Goal: Feedback & Contribution: Submit feedback/report problem

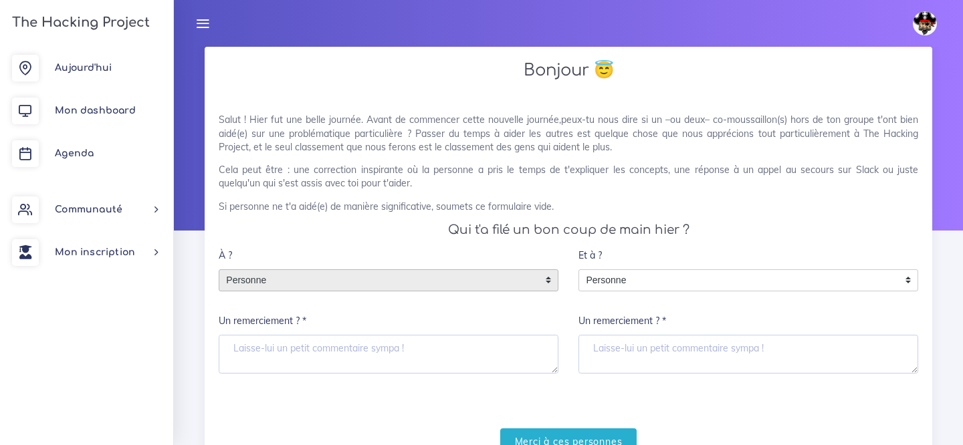
click at [506, 277] on span "Personne" at bounding box center [378, 280] width 318 height 21
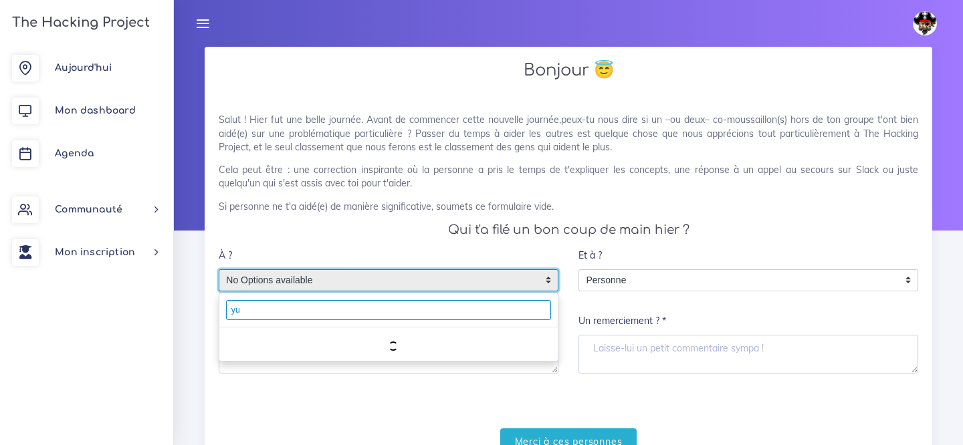
type input "y"
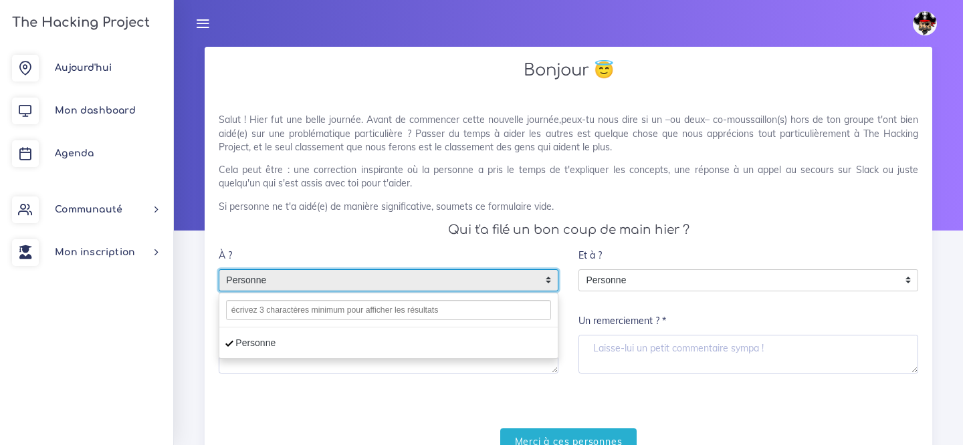
click at [239, 335] on li "Personne" at bounding box center [388, 343] width 338 height 21
click at [495, 350] on li "Personne" at bounding box center [388, 343] width 338 height 21
click at [410, 357] on div "Personne" at bounding box center [388, 344] width 338 height 32
click at [401, 435] on div "Merci à ces personnes" at bounding box center [568, 441] width 699 height 27
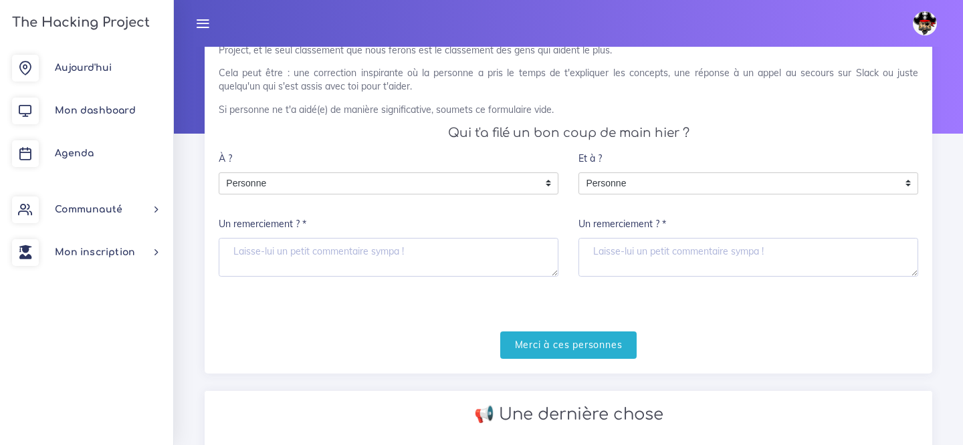
scroll to position [96, 0]
click at [531, 338] on input "Merci à ces personnes" at bounding box center [568, 345] width 137 height 27
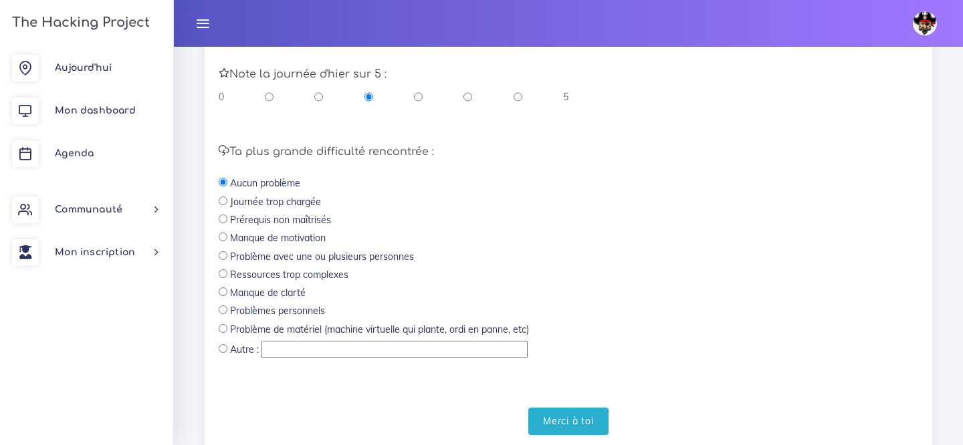
scroll to position [432, 0]
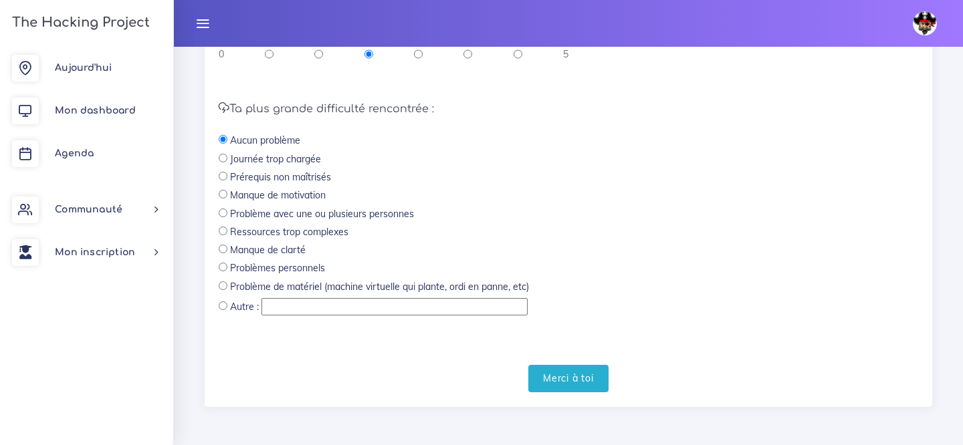
click at [306, 170] on label "Prérequis non maîtrisés" at bounding box center [280, 176] width 101 height 13
click at [305, 176] on label "Prérequis non maîtrisés" at bounding box center [280, 176] width 101 height 13
click at [223, 179] on input "radio" at bounding box center [223, 176] width 9 height 9
radio input "true"
click at [564, 374] on input "Merci à toi" at bounding box center [568, 378] width 80 height 27
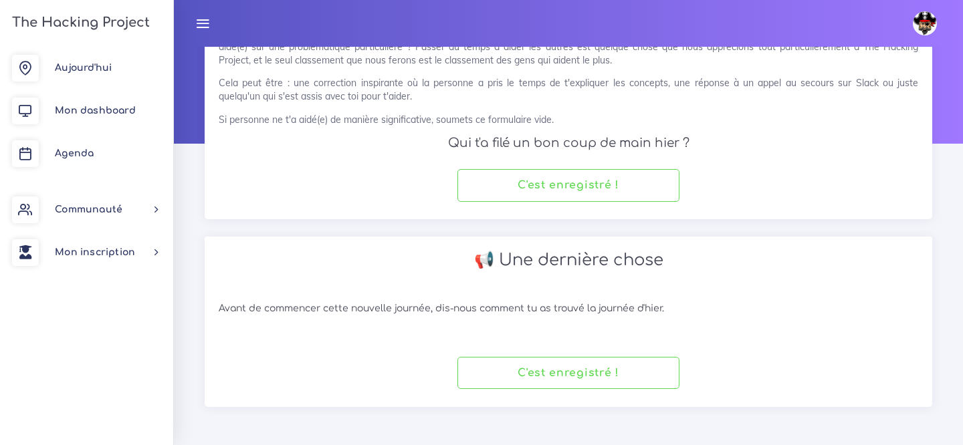
scroll to position [86, 0]
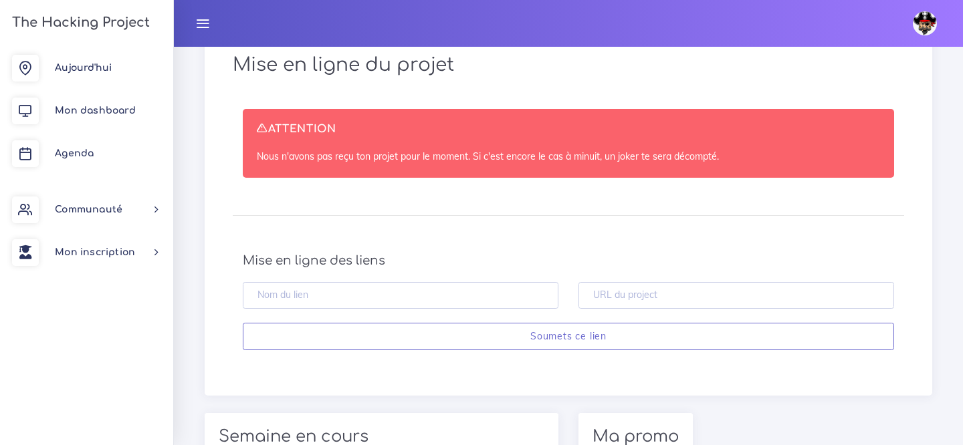
scroll to position [505, 0]
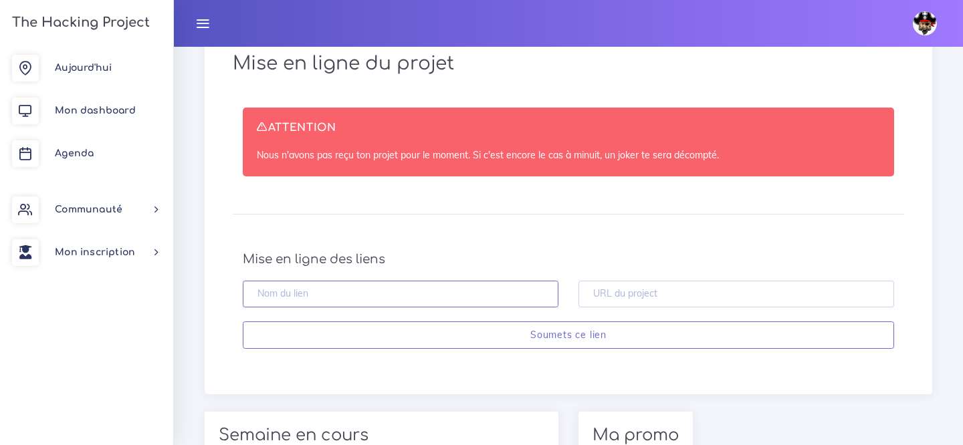
click at [465, 281] on input "text" at bounding box center [401, 294] width 316 height 27
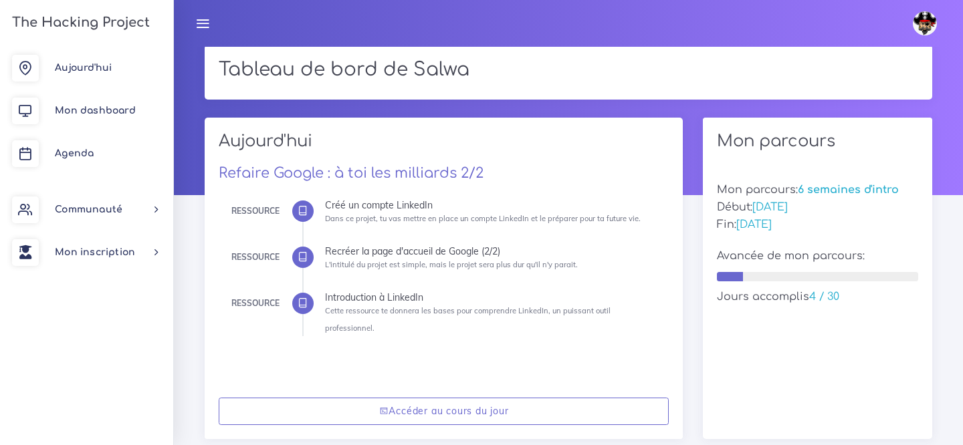
scroll to position [0, 0]
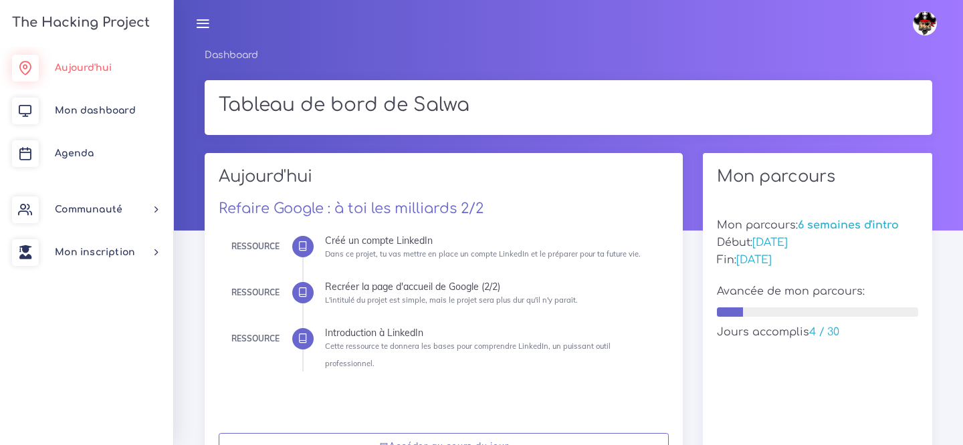
click at [99, 72] on span "Aujourd'hui" at bounding box center [83, 68] width 57 height 10
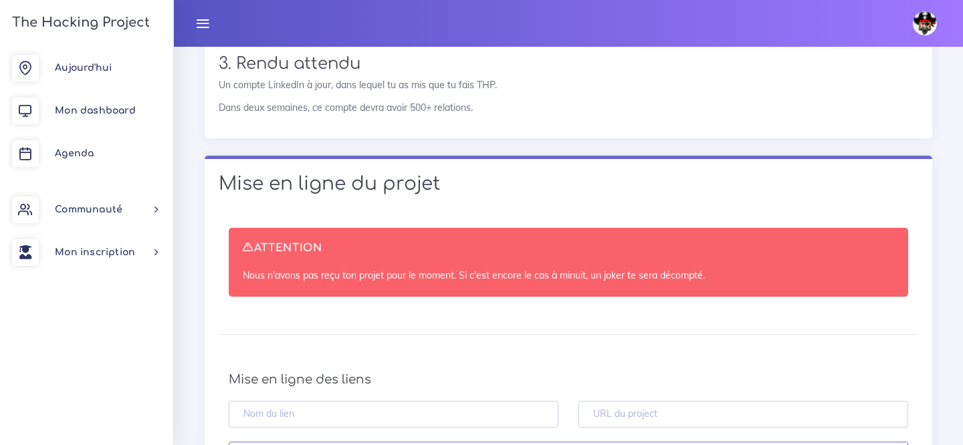
scroll to position [2249, 0]
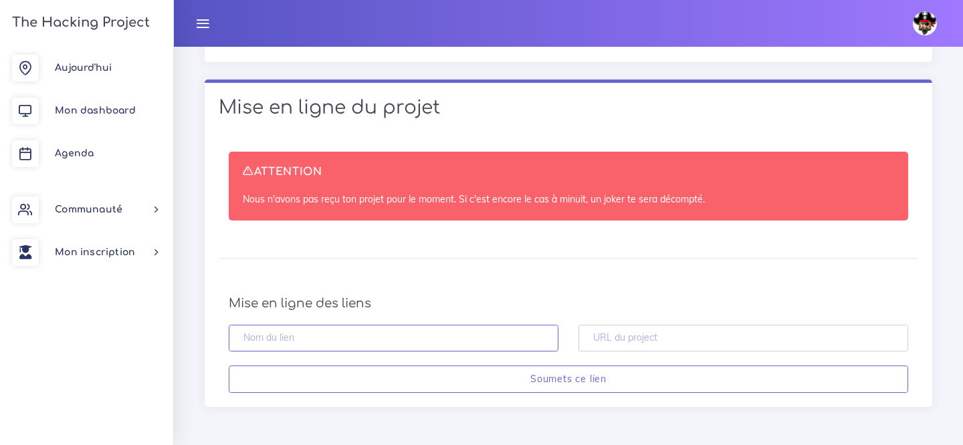
click at [325, 340] on input "text" at bounding box center [394, 338] width 330 height 27
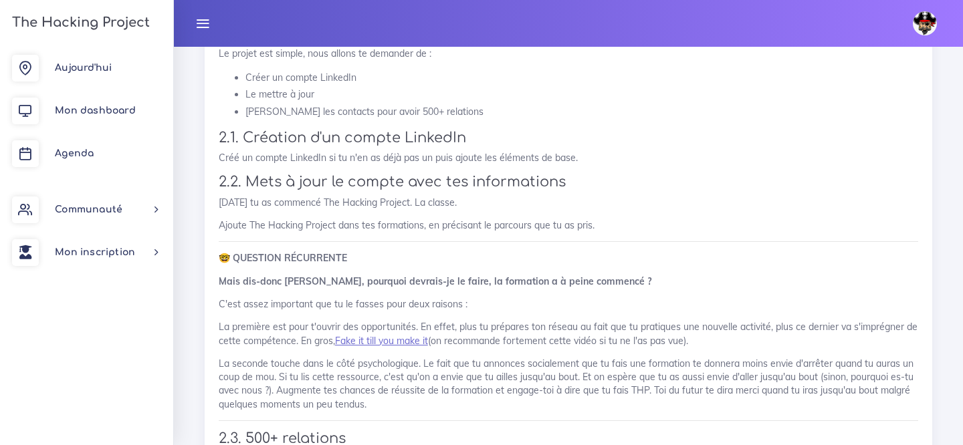
scroll to position [1759, 0]
